Goal: Navigation & Orientation: Find specific page/section

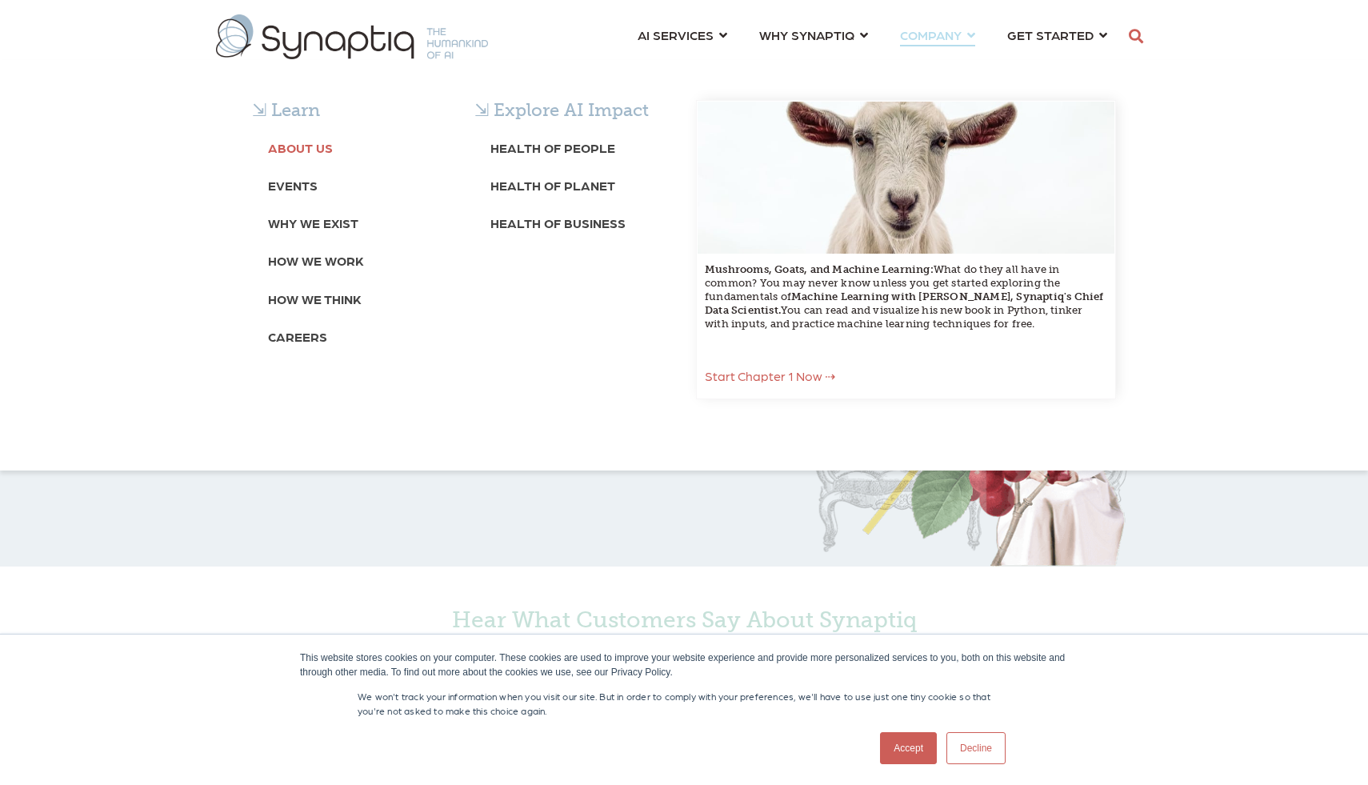
click at [312, 150] on b "About Us" at bounding box center [300, 147] width 65 height 15
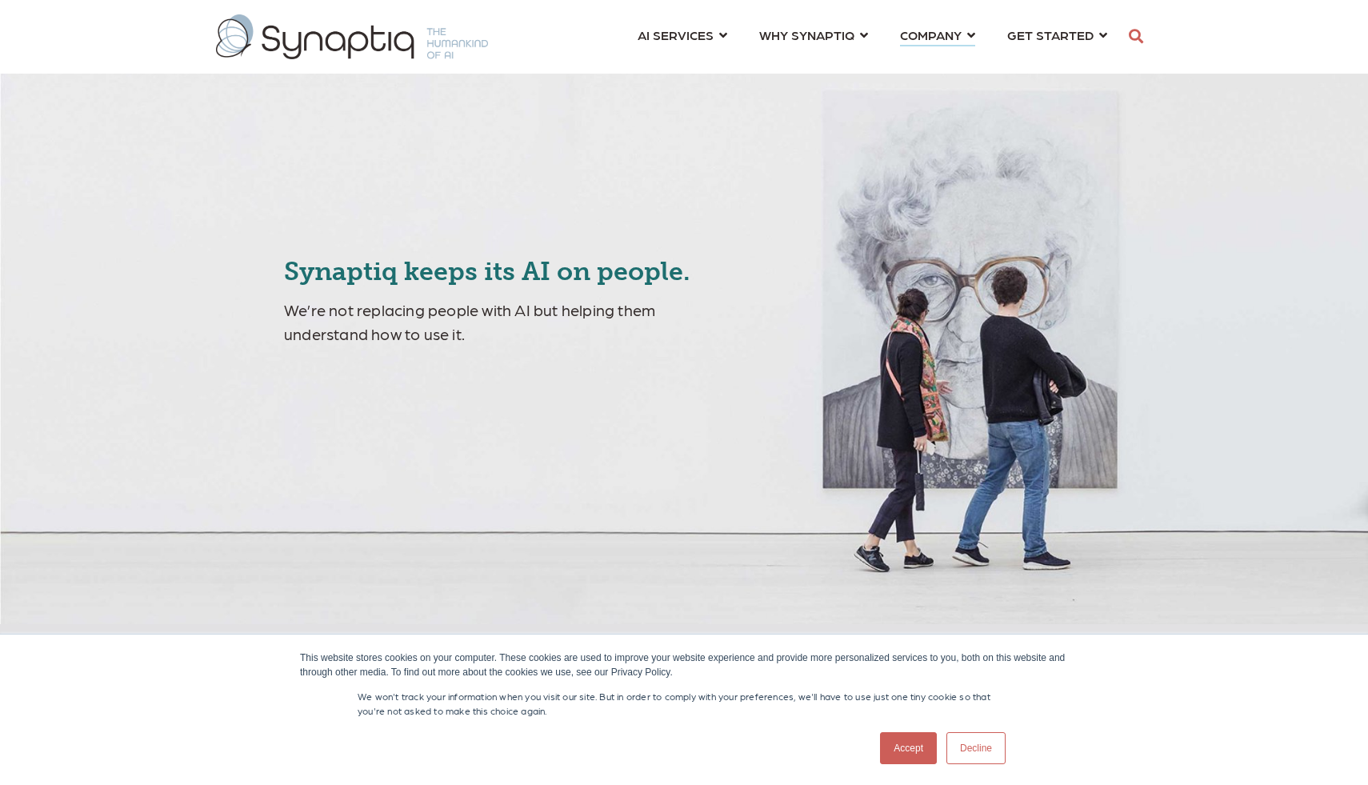
click at [900, 742] on link "Accept" at bounding box center [908, 748] width 57 height 32
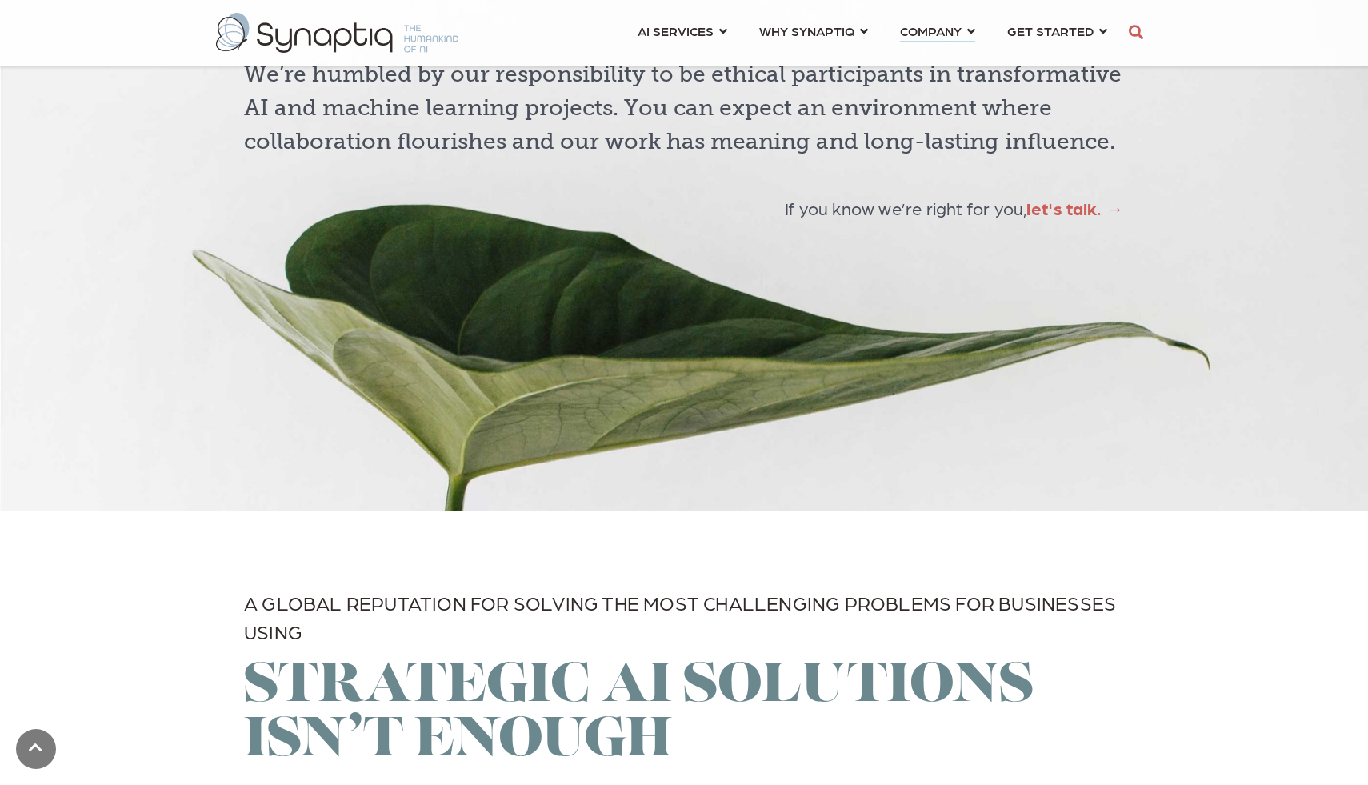
scroll to position [4615, 0]
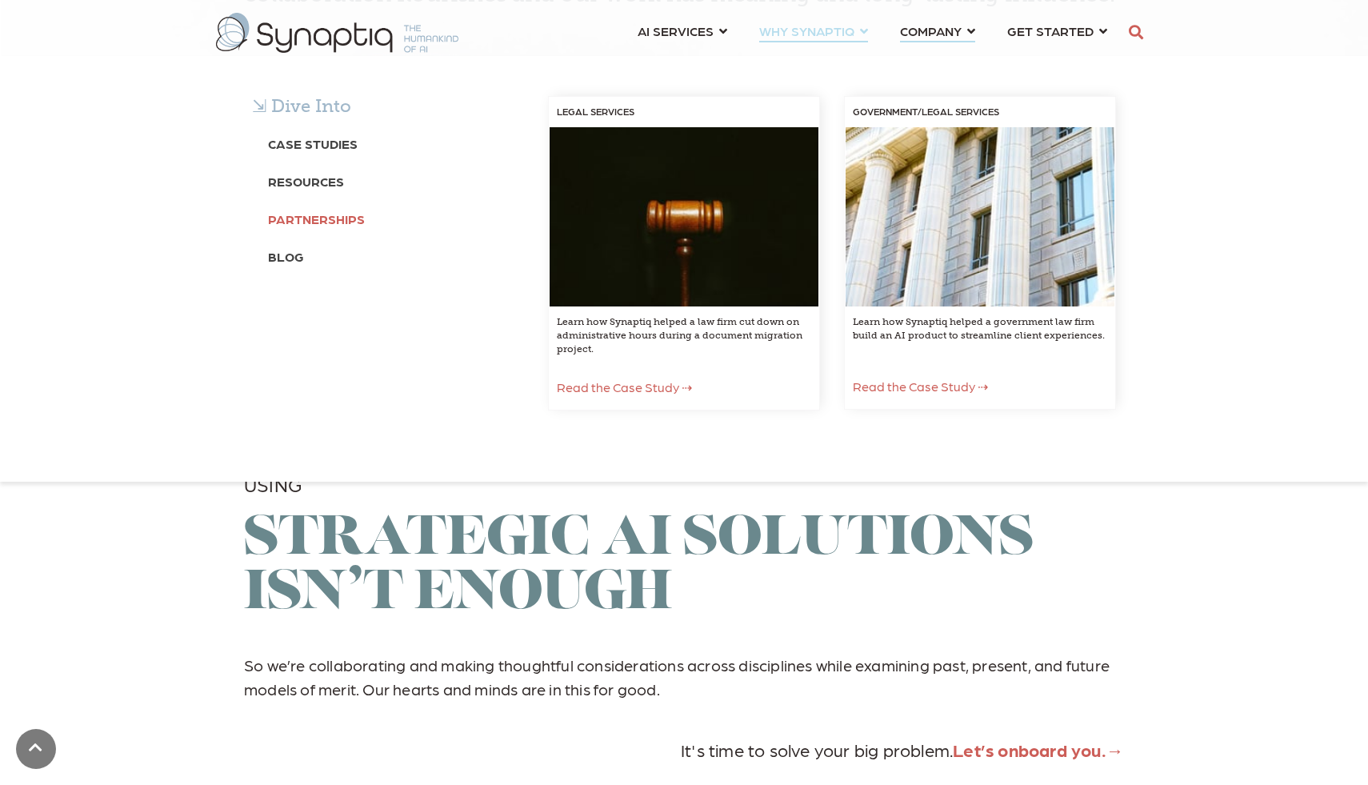
click at [322, 223] on b "Partnerships" at bounding box center [316, 218] width 97 height 15
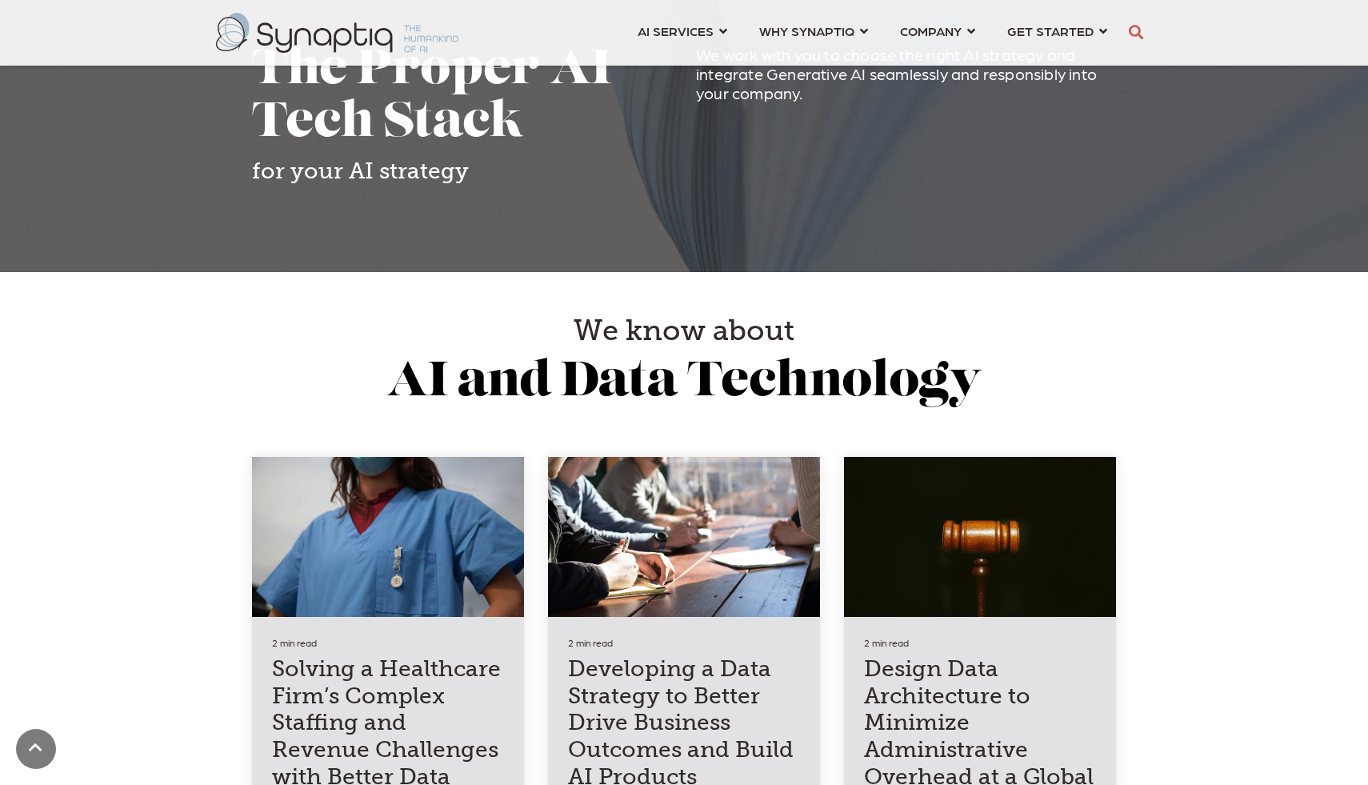
scroll to position [2933, 0]
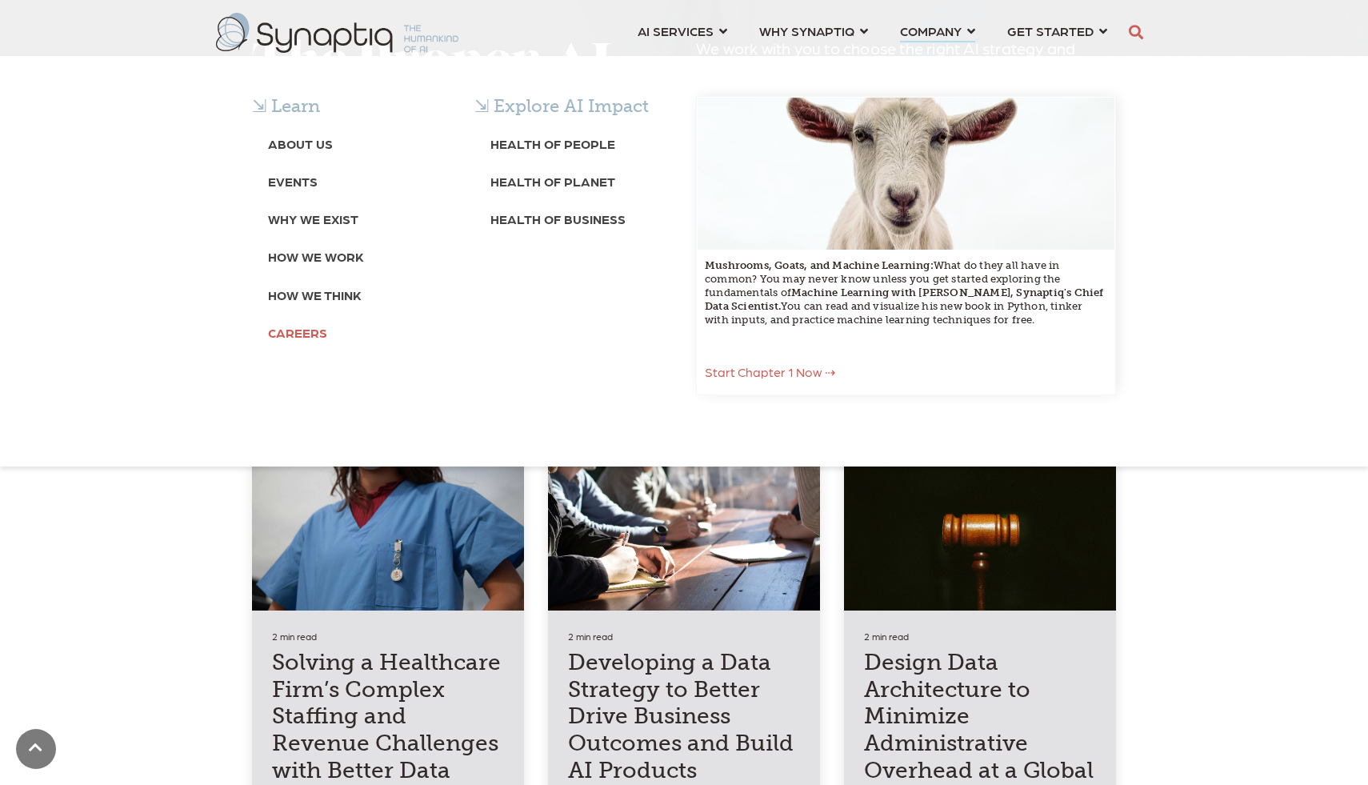
click at [287, 334] on b "Careers" at bounding box center [297, 332] width 59 height 15
